Goal: Task Accomplishment & Management: Manage account settings

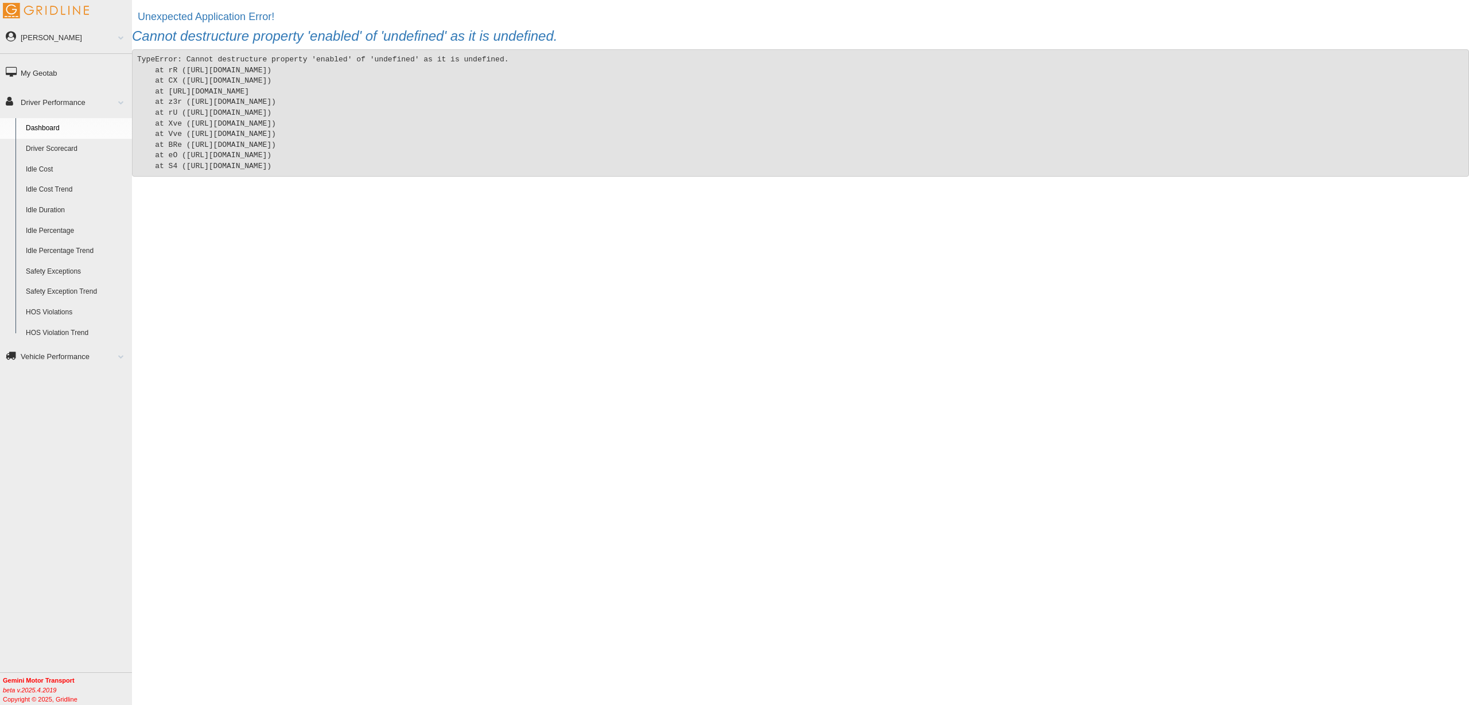
click at [380, 279] on div "Unexpected Application Error! Cannot destructure property 'enabled' of 'undefin…" at bounding box center [800, 344] width 1337 height 676
click at [429, 265] on div "Unexpected Application Error! Cannot destructure property 'enabled' of 'undefin…" at bounding box center [800, 344] width 1337 height 676
drag, startPoint x: 374, startPoint y: 258, endPoint x: 255, endPoint y: 499, distance: 268.7
click at [248, 508] on div "Unexpected Application Error! Cannot destructure property 'enabled' of 'undefin…" at bounding box center [800, 344] width 1337 height 676
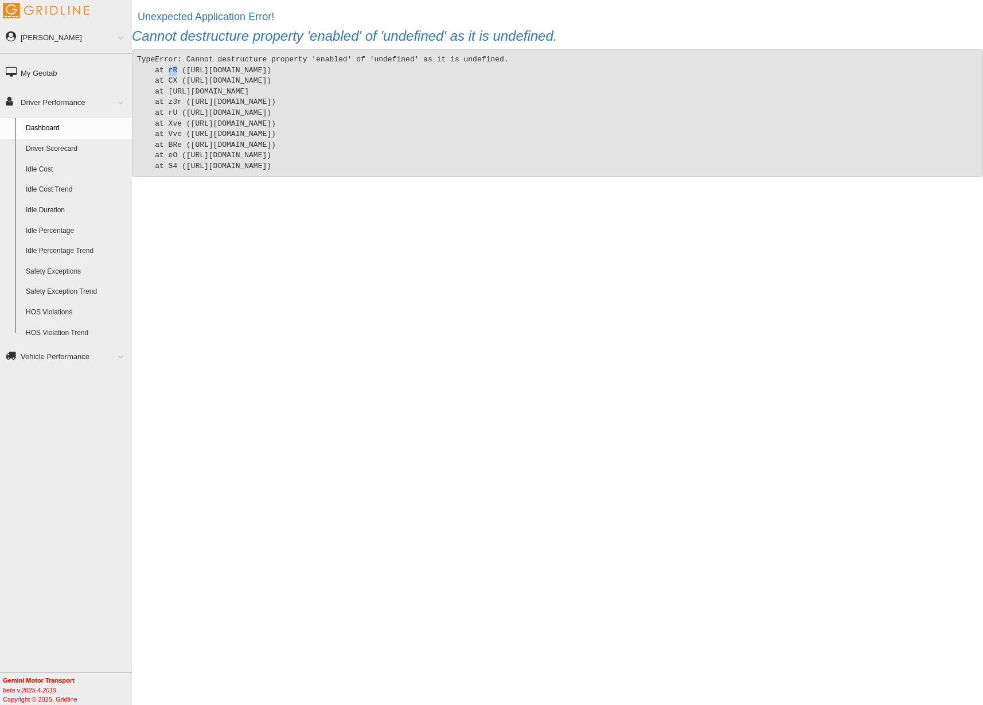
drag, startPoint x: 165, startPoint y: 69, endPoint x: 175, endPoint y: 73, distance: 11.3
click at [174, 70] on pre "TypeError: Cannot destructure property 'enabled' of 'undefined' as it is undefi…" at bounding box center [557, 112] width 851 height 127
click at [172, 80] on pre "TypeError: Cannot destructure property 'enabled' of 'undefined' as it is undefi…" at bounding box center [557, 112] width 851 height 127
click at [168, 100] on pre "TypeError: Cannot destructure property 'enabled' of 'undefined' as it is undefi…" at bounding box center [557, 112] width 851 height 127
click at [174, 107] on pre "TypeError: Cannot destructure property 'enabled' of 'undefined' as it is undefi…" at bounding box center [557, 112] width 851 height 127
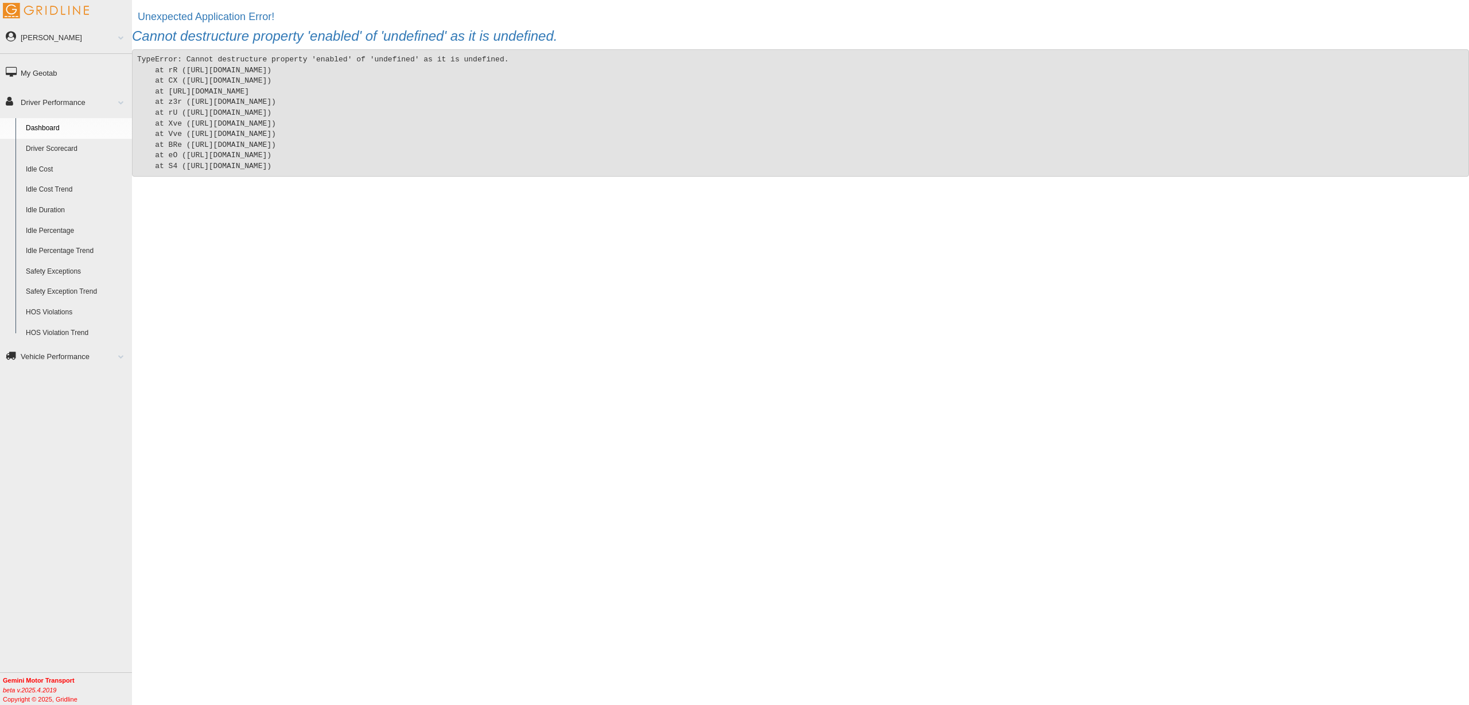
click at [811, 383] on div "Unexpected Application Error! Cannot destructure property 'enabled' of 'undefin…" at bounding box center [800, 344] width 1337 height 676
click at [469, 272] on div "Unexpected Application Error! Cannot destructure property 'enabled' of 'undefin…" at bounding box center [800, 344] width 1337 height 676
click at [78, 41] on link "[PERSON_NAME]" at bounding box center [66, 37] width 132 height 26
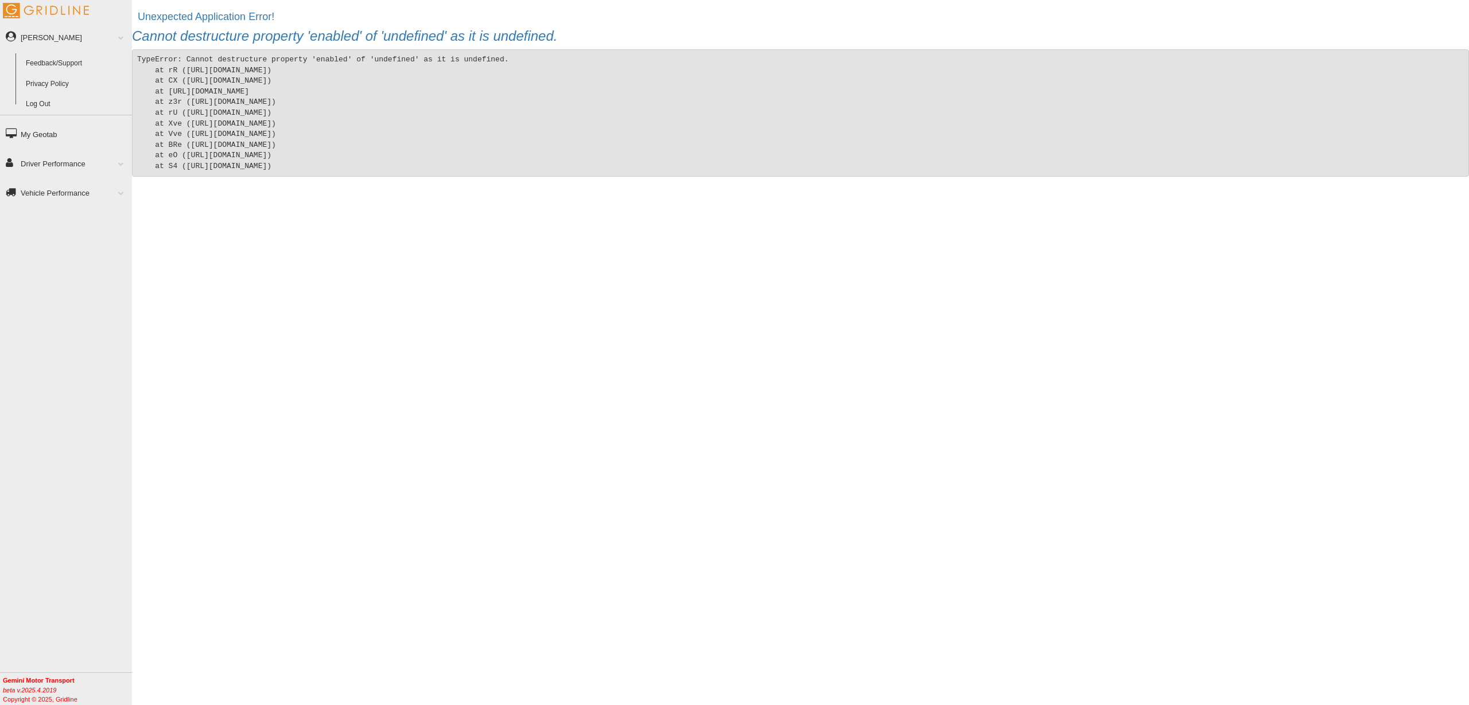
click at [48, 100] on link "Log Out" at bounding box center [76, 104] width 111 height 21
